Goal: Navigation & Orientation: Find specific page/section

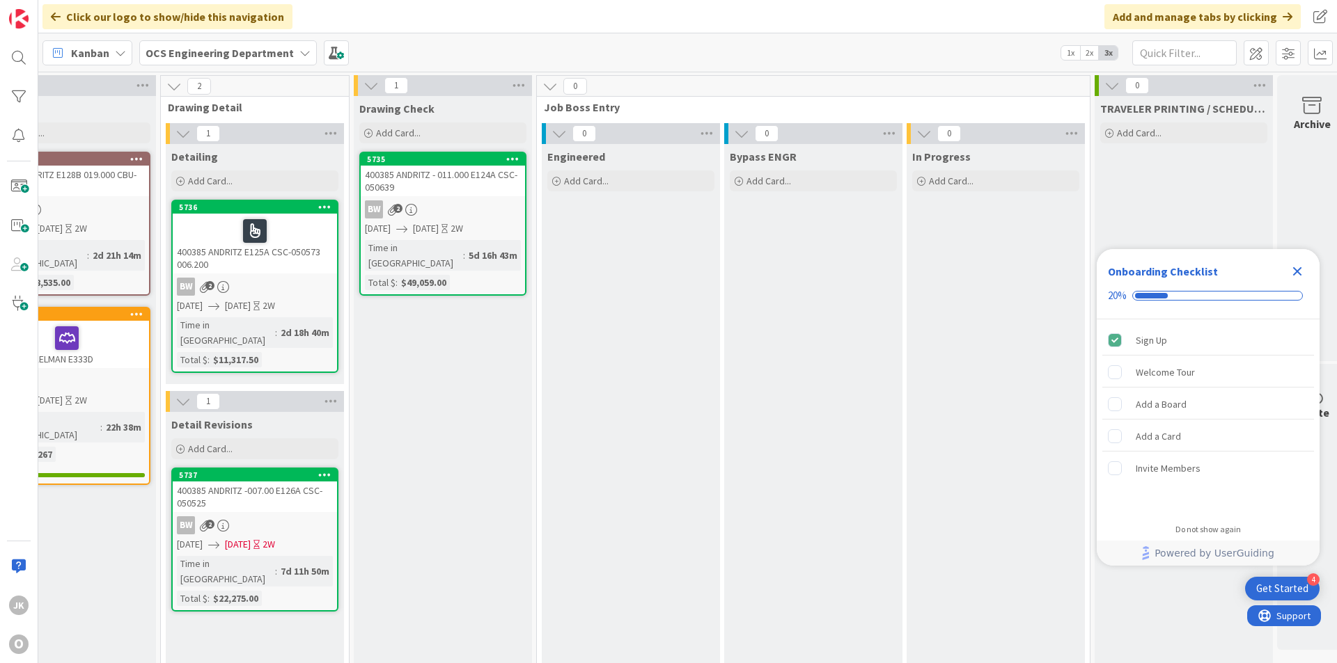
scroll to position [0, 1207]
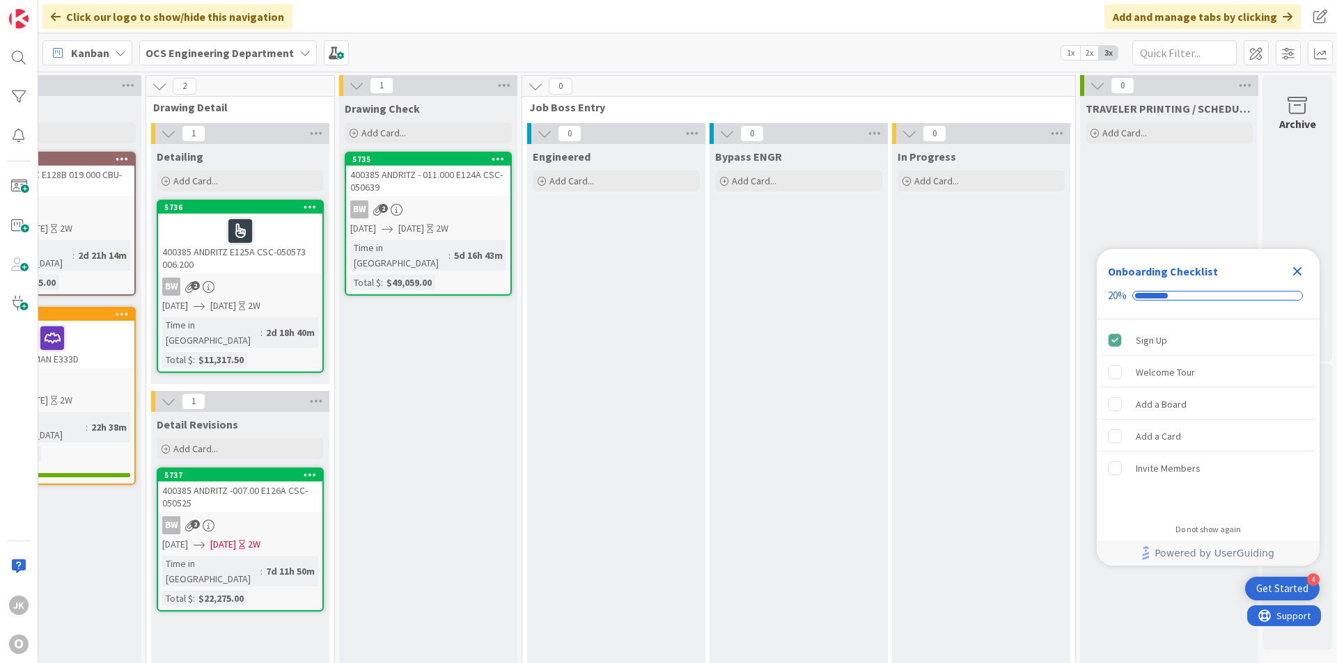
click at [1011, 277] on icon "Close Checklist" at bounding box center [1297, 271] width 17 height 17
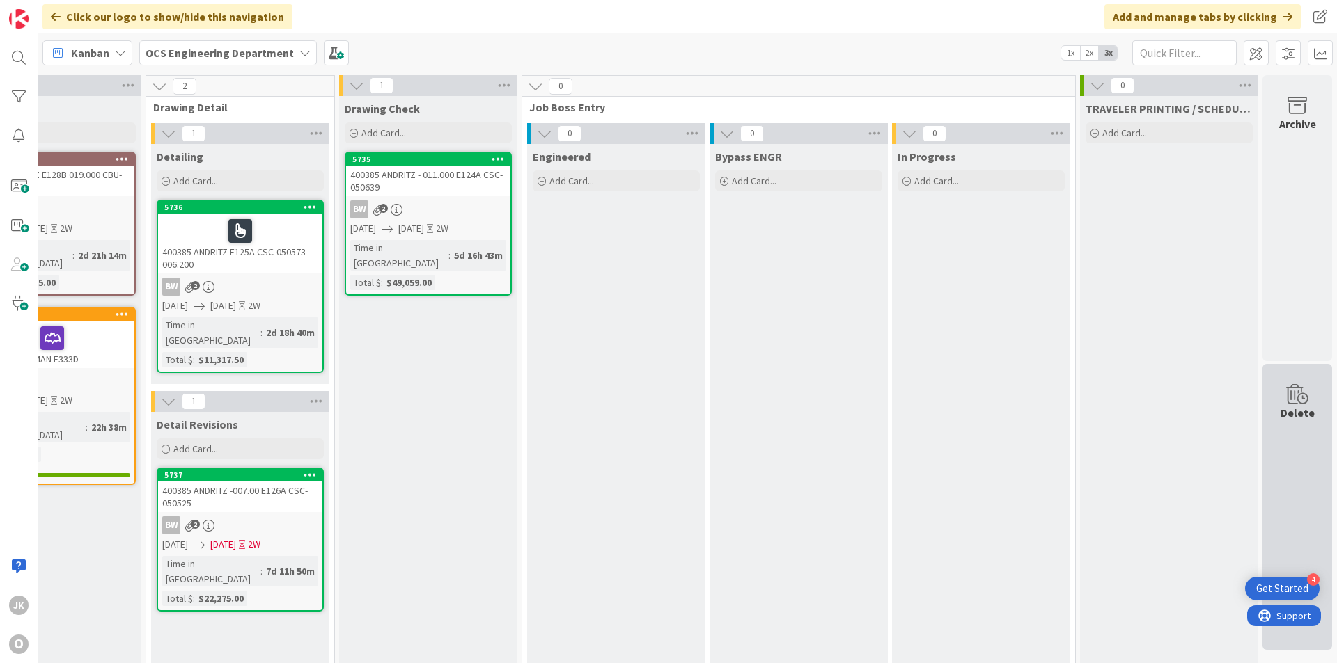
scroll to position [0, 0]
